Goal: Check status: Check status

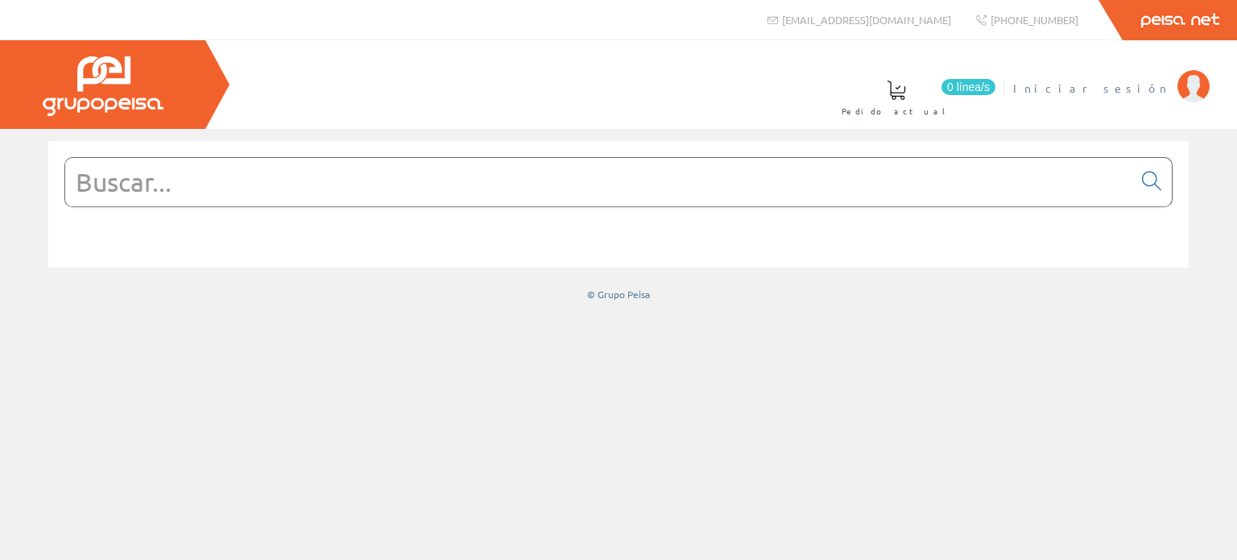
click at [1191, 93] on img at bounding box center [1194, 86] width 32 height 32
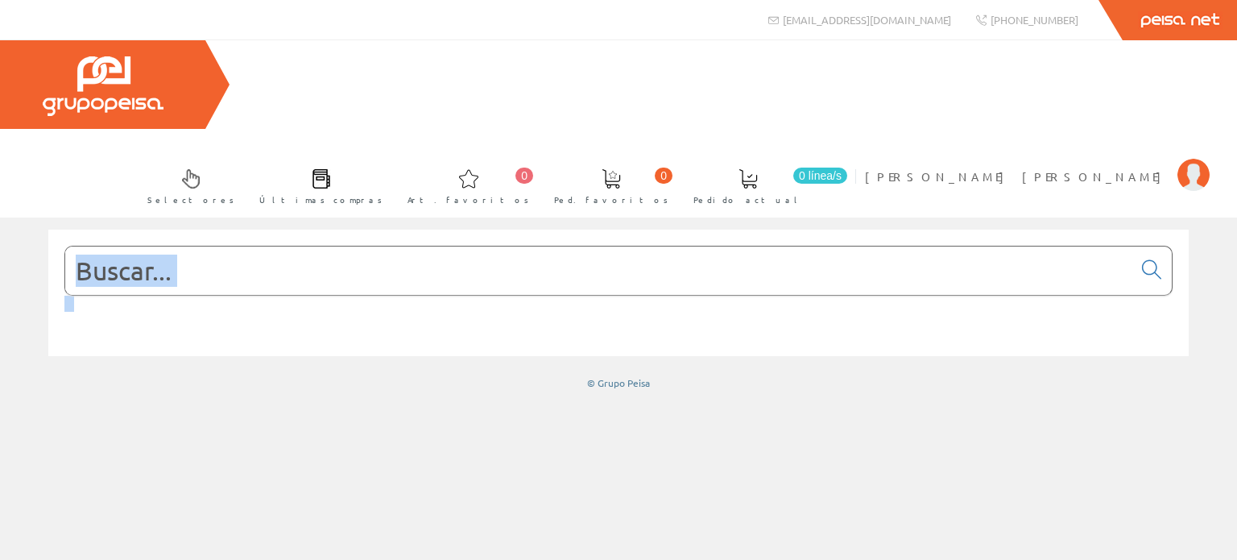
drag, startPoint x: 0, startPoint y: 0, endPoint x: 1032, endPoint y: 174, distance: 1046.6
click at [1032, 246] on form at bounding box center [618, 295] width 1109 height 98
click at [1188, 159] on img at bounding box center [1194, 175] width 32 height 32
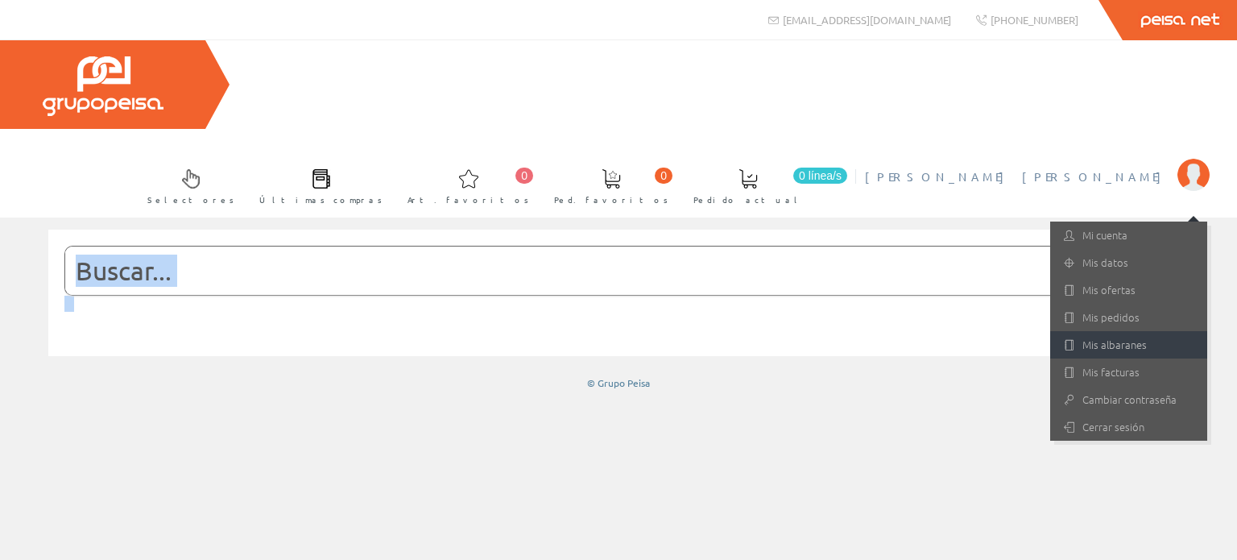
click at [1147, 331] on link "Mis albaranes" at bounding box center [1129, 344] width 157 height 27
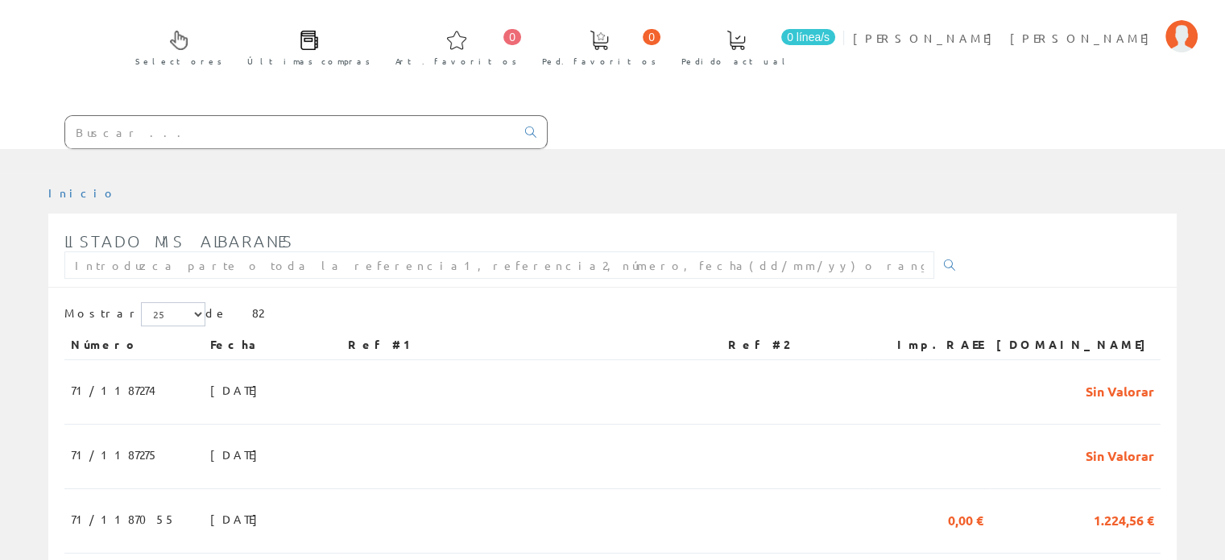
scroll to position [139, 0]
click at [210, 376] on span "22/08/2025" at bounding box center [238, 389] width 56 height 27
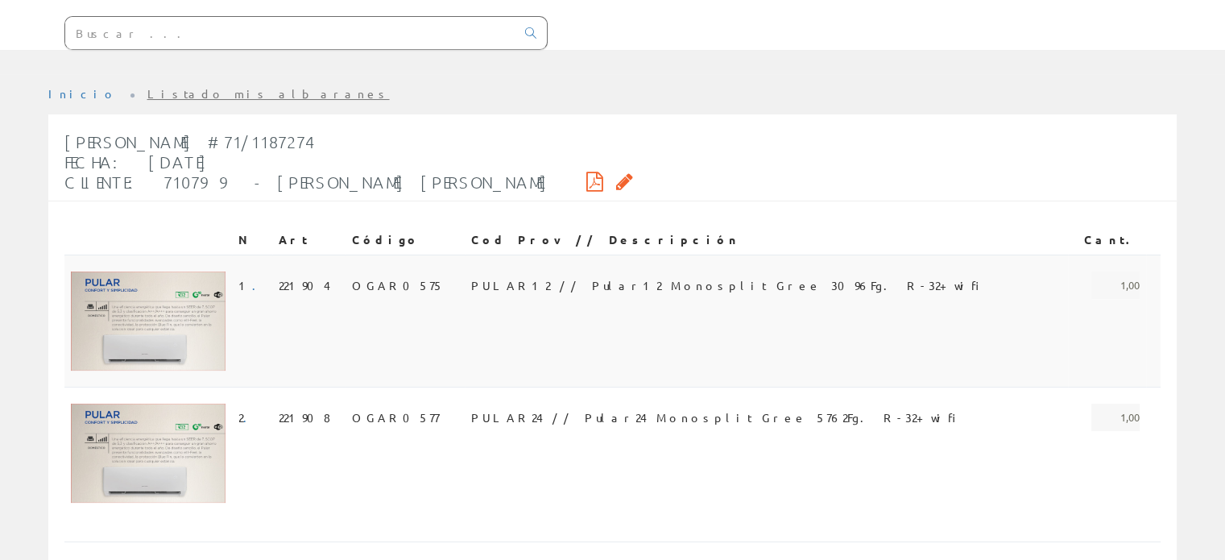
scroll to position [238, 0]
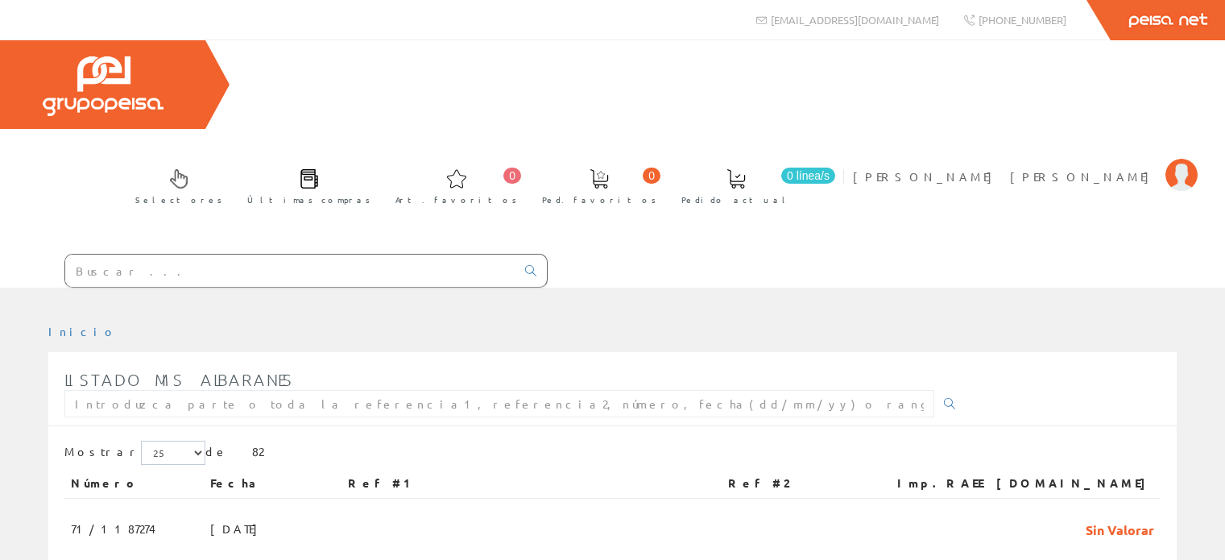
scroll to position [139, 0]
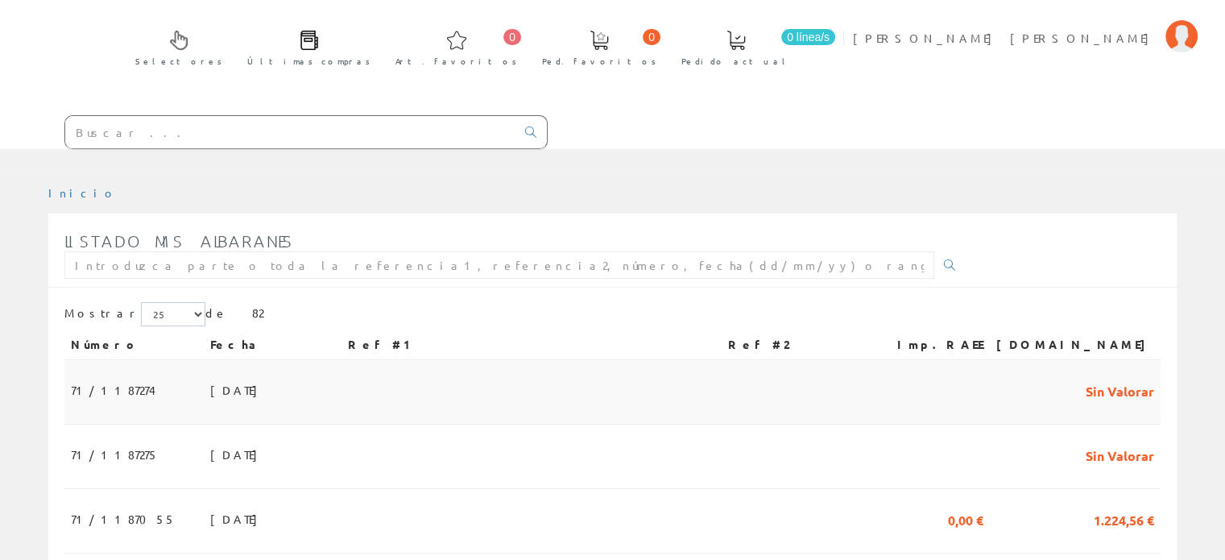
click at [210, 376] on span "[DATE]" at bounding box center [238, 389] width 56 height 27
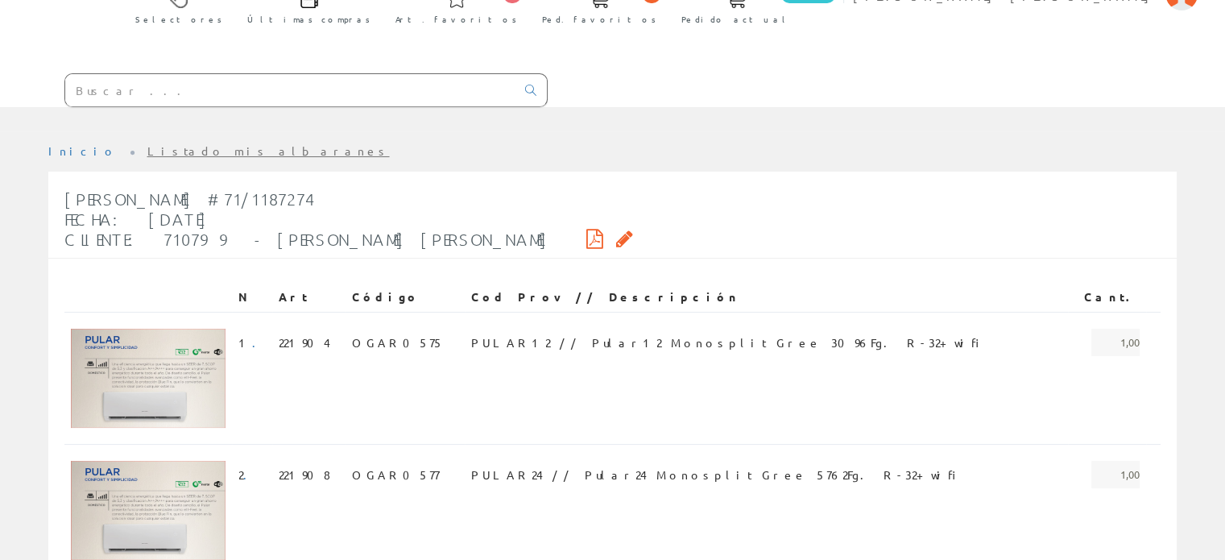
scroll to position [180, 0]
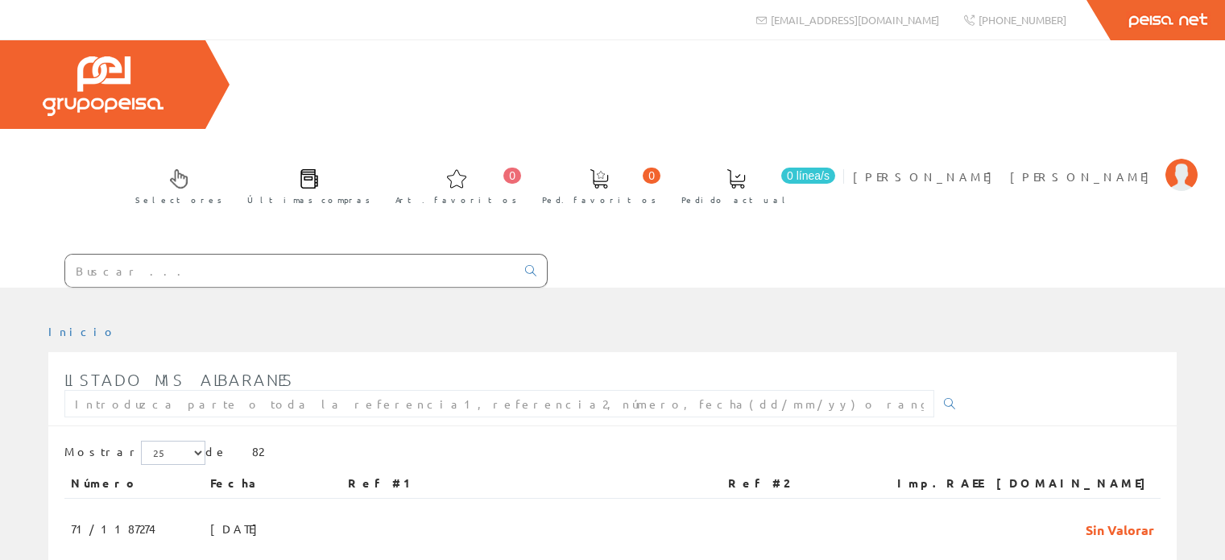
scroll to position [139, 0]
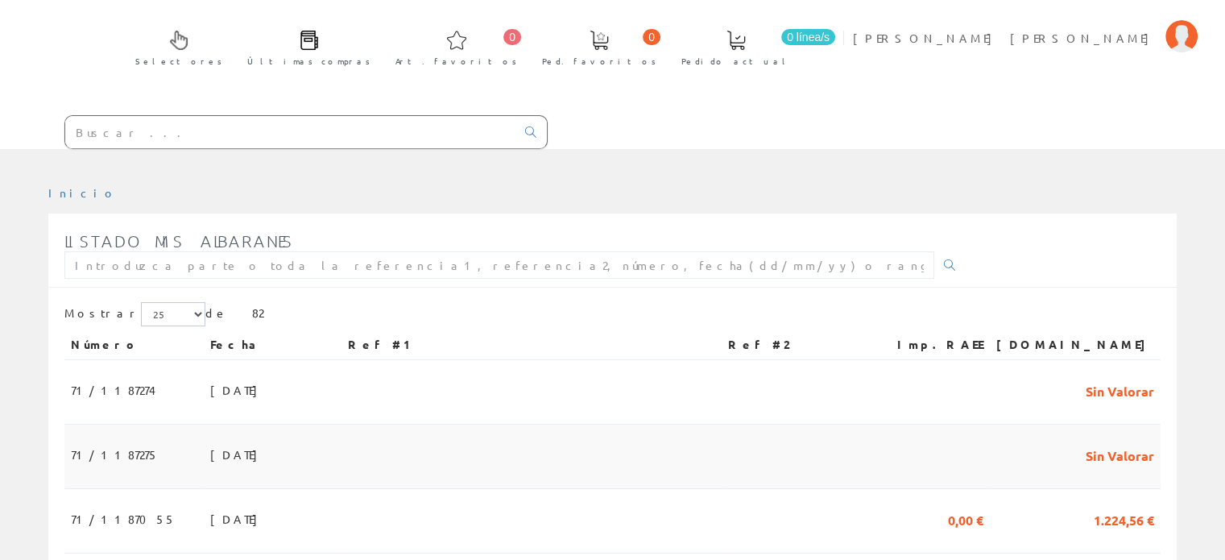
click at [210, 441] on span "[DATE]" at bounding box center [238, 454] width 56 height 27
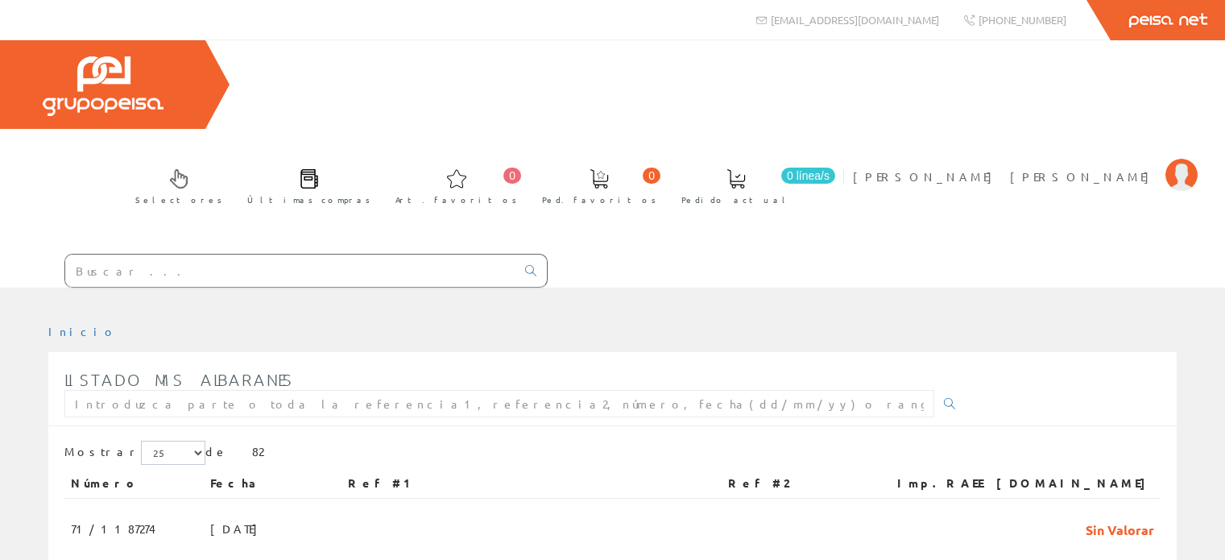
scroll to position [139, 0]
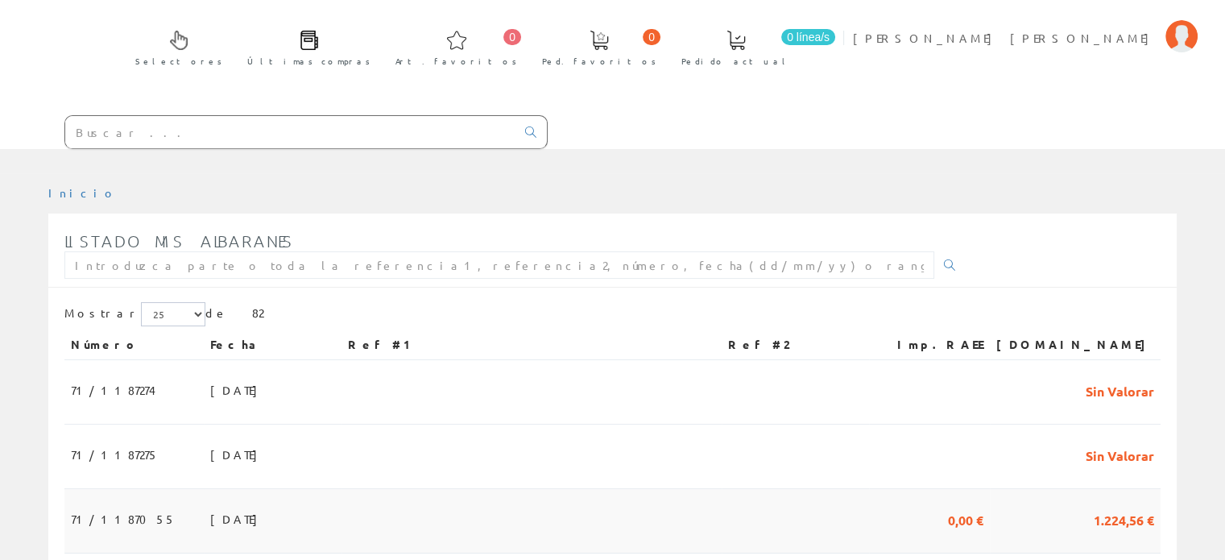
click at [210, 505] on span "20/08/2025" at bounding box center [238, 518] width 56 height 27
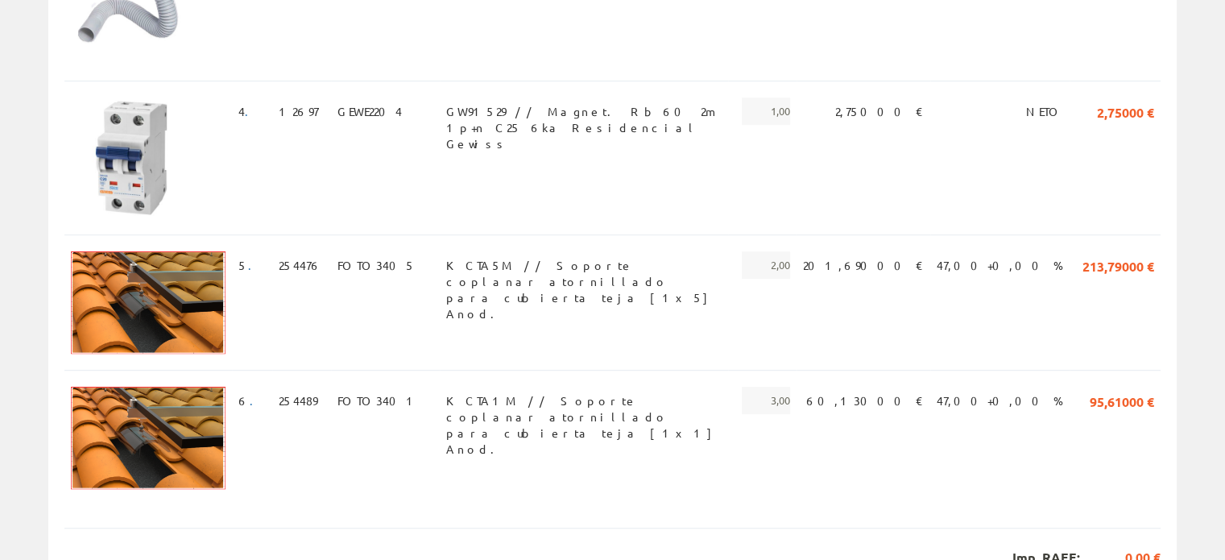
scroll to position [883, 0]
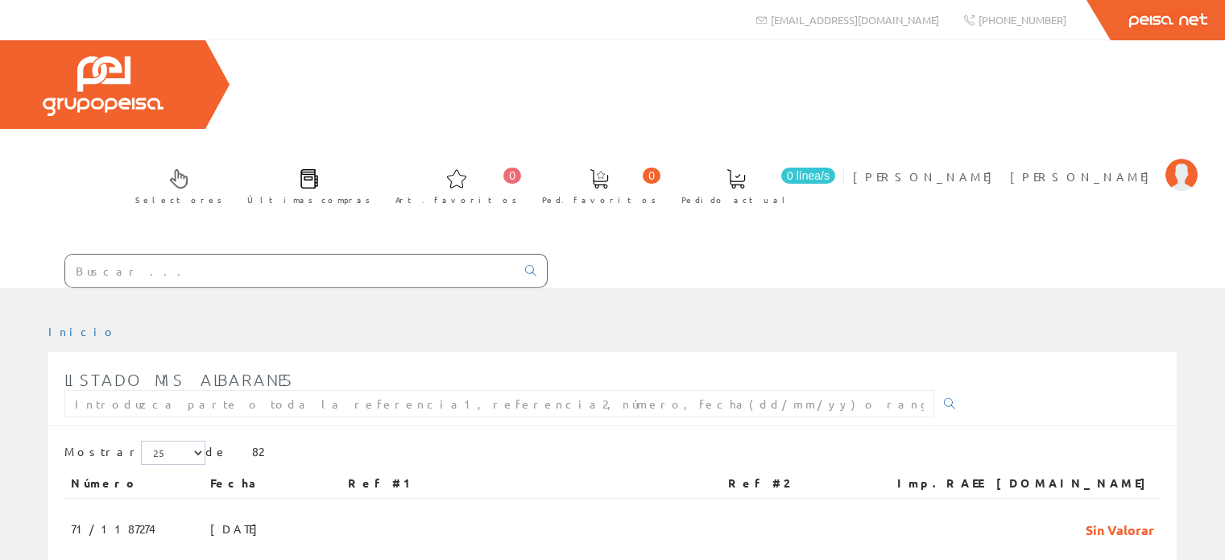
scroll to position [139, 0]
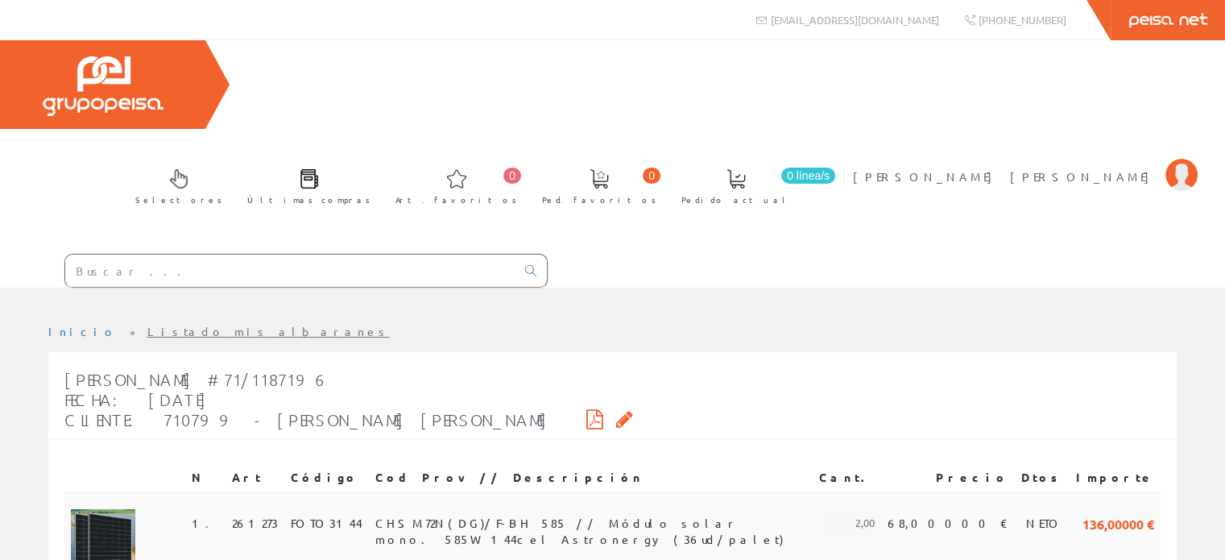
scroll to position [151, 0]
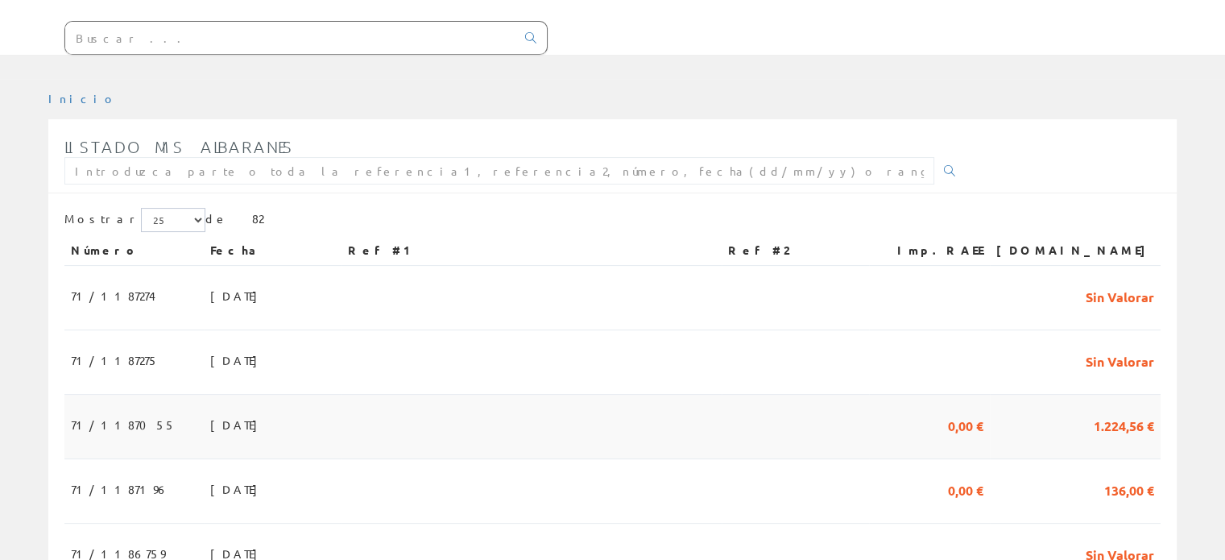
scroll to position [257, 0]
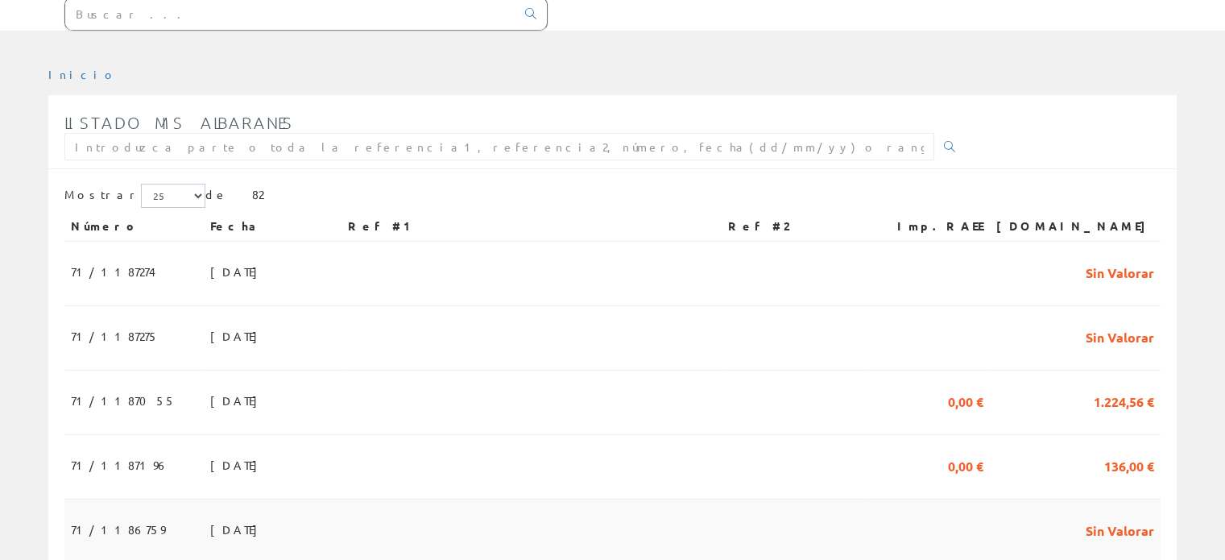
click at [210, 516] on span "[DATE]" at bounding box center [238, 529] width 56 height 27
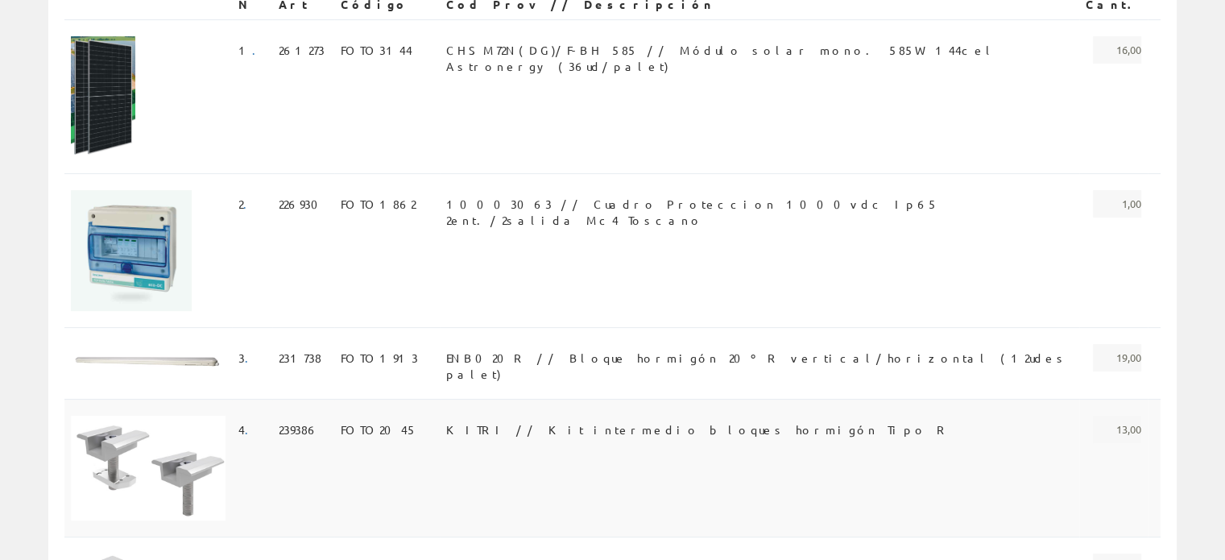
scroll to position [470, 0]
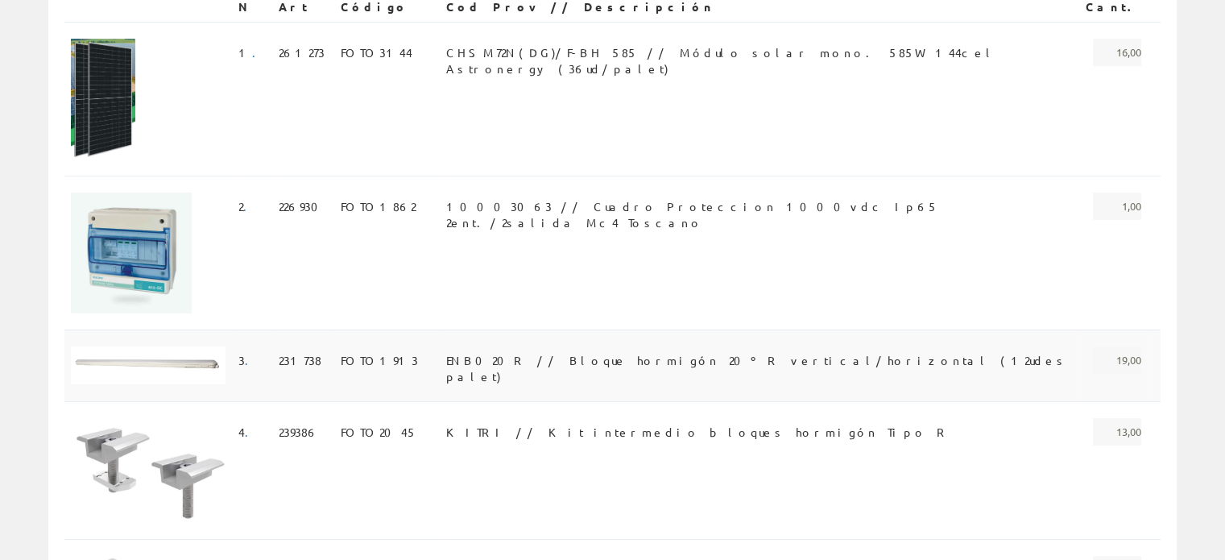
click at [186, 346] on img at bounding box center [148, 365] width 155 height 38
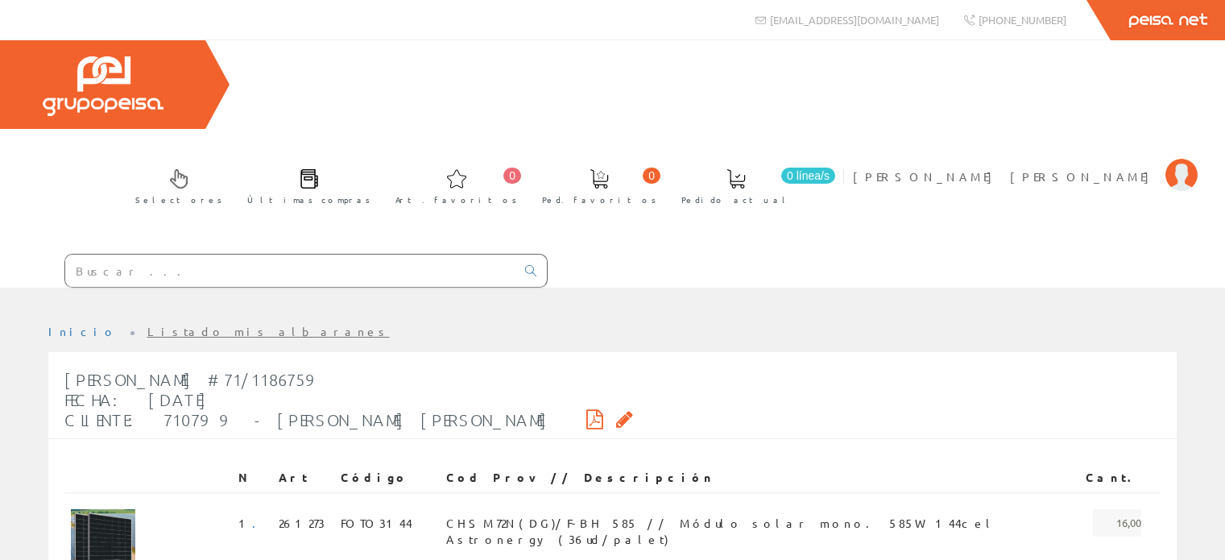
scroll to position [470, 0]
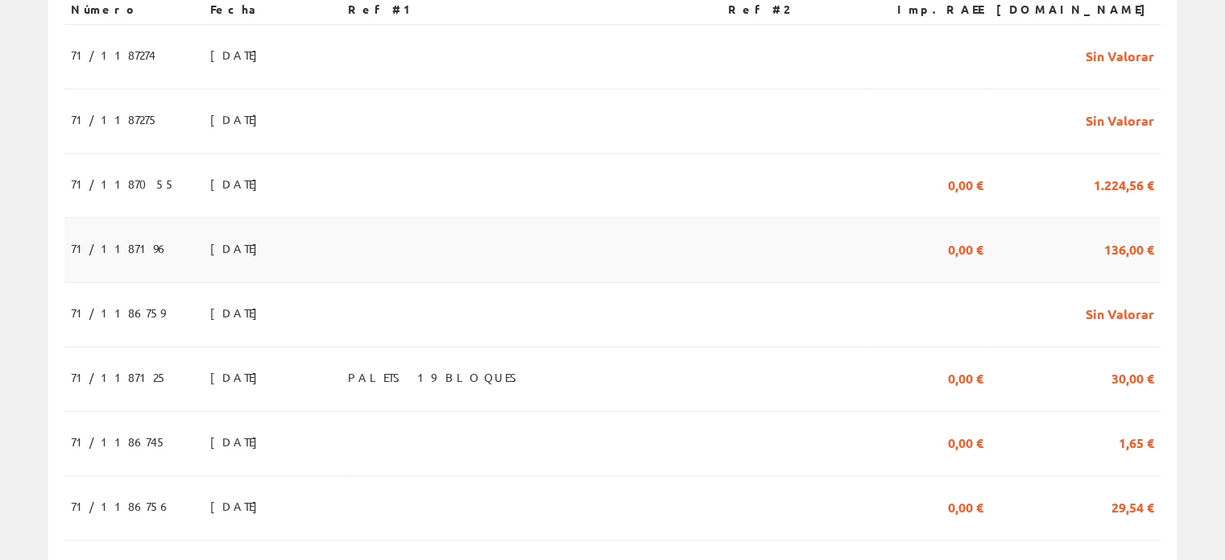
scroll to position [475, 0]
click at [210, 427] on span "05/08/2025" at bounding box center [238, 440] width 56 height 27
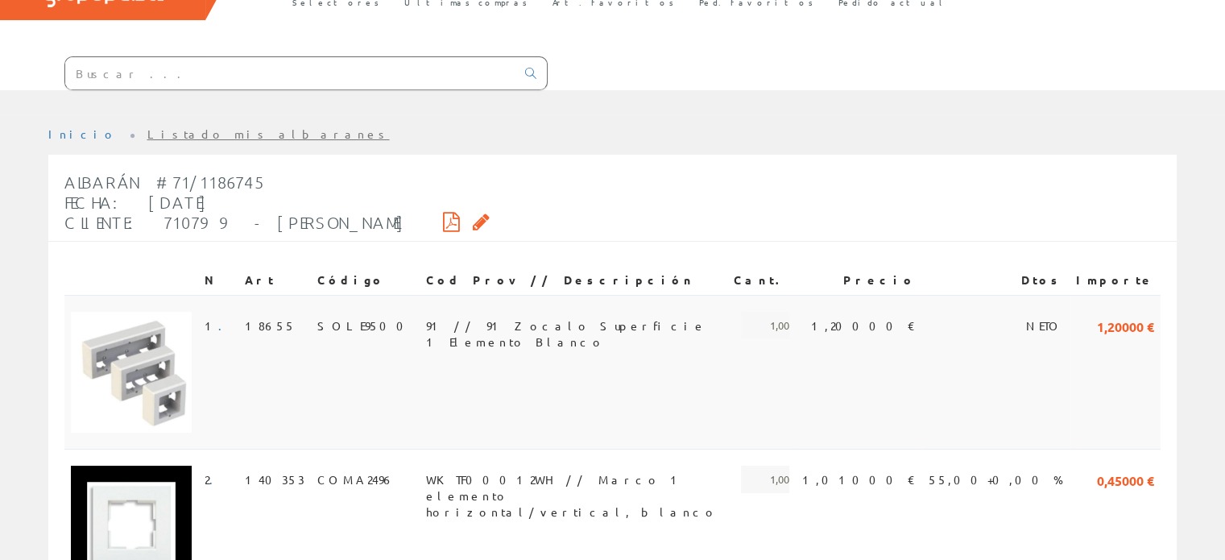
scroll to position [102, 0]
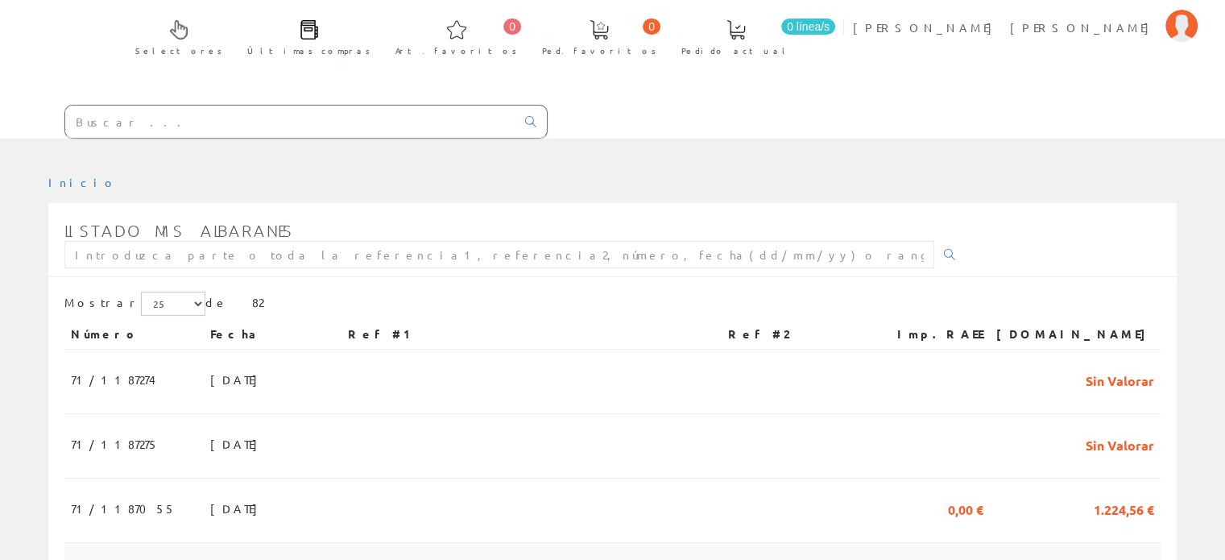
scroll to position [126, 0]
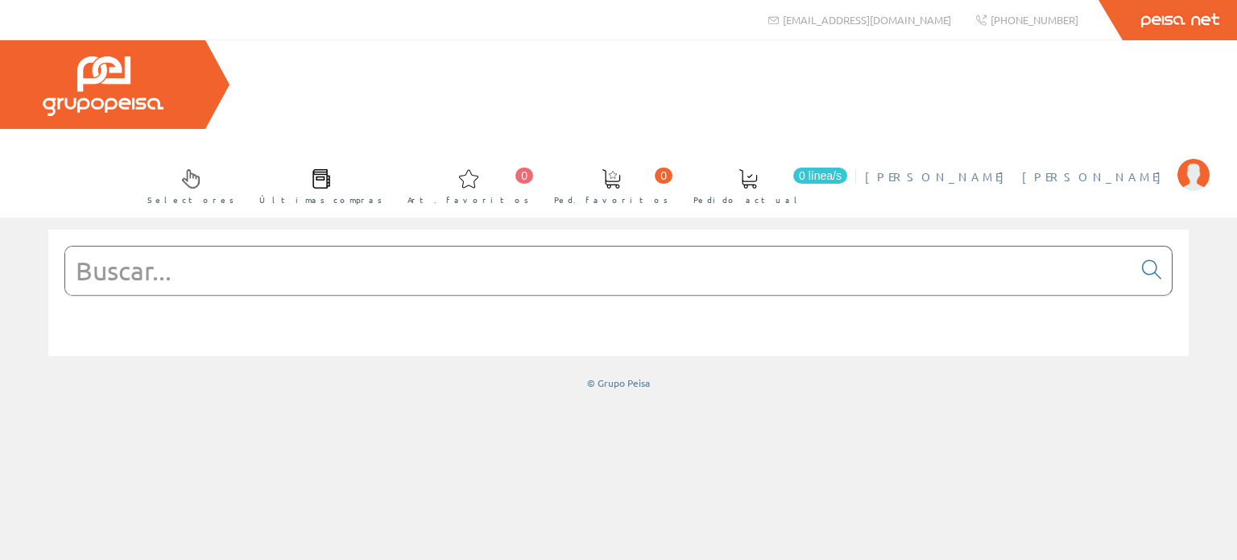
click at [1208, 159] on img at bounding box center [1194, 175] width 32 height 32
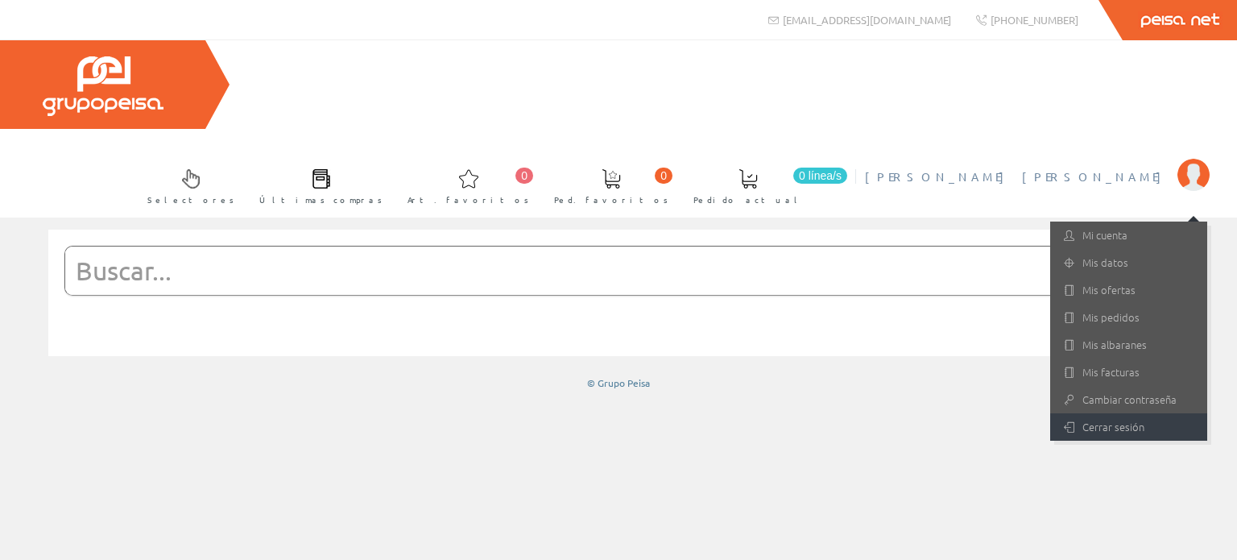
click at [1131, 413] on link "Cerrar sesión" at bounding box center [1129, 426] width 157 height 27
